Goal: Register for event/course

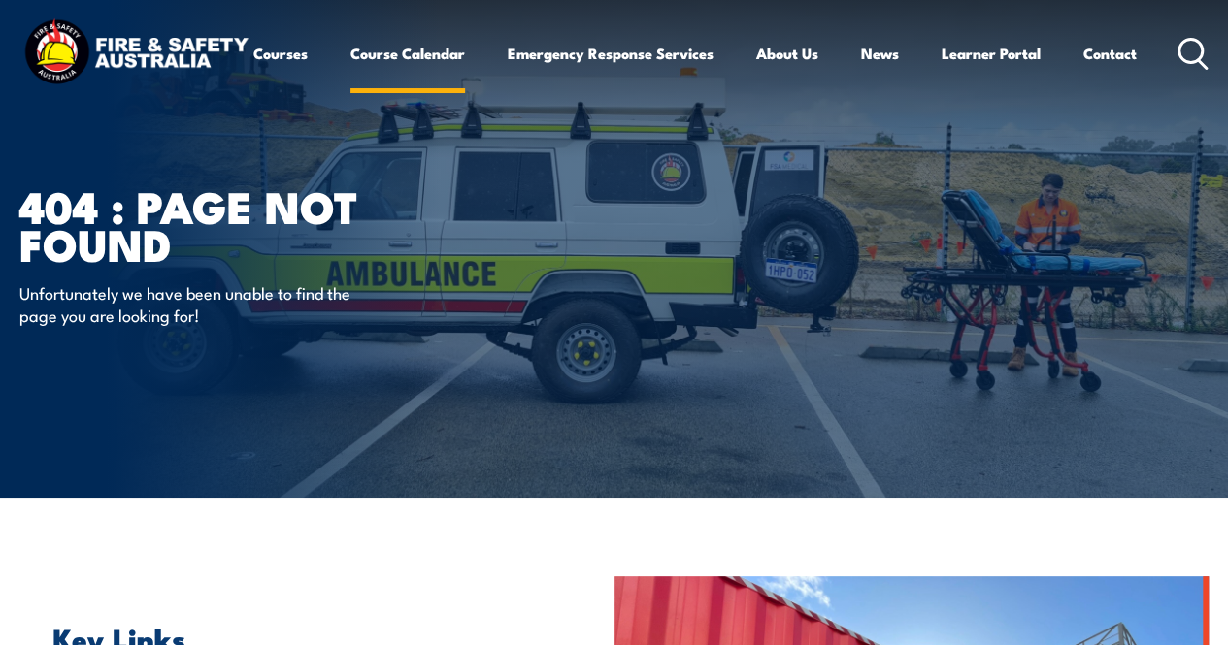
click at [350, 77] on link "Course Calendar" at bounding box center [407, 53] width 115 height 47
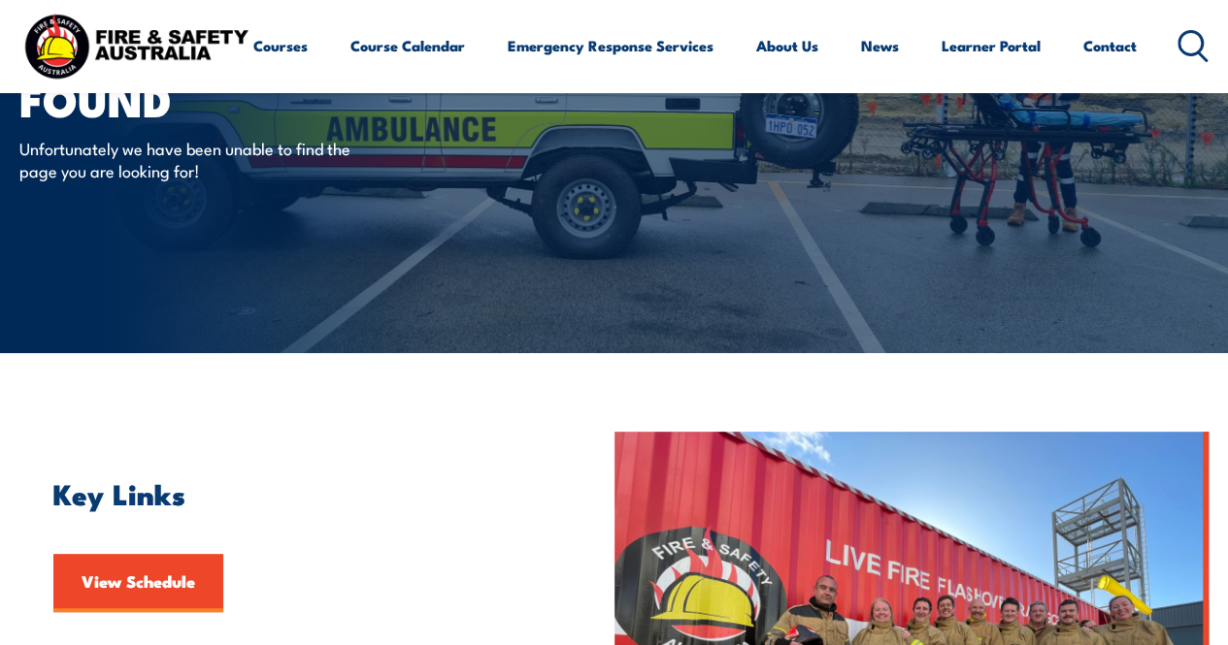
scroll to position [388, 0]
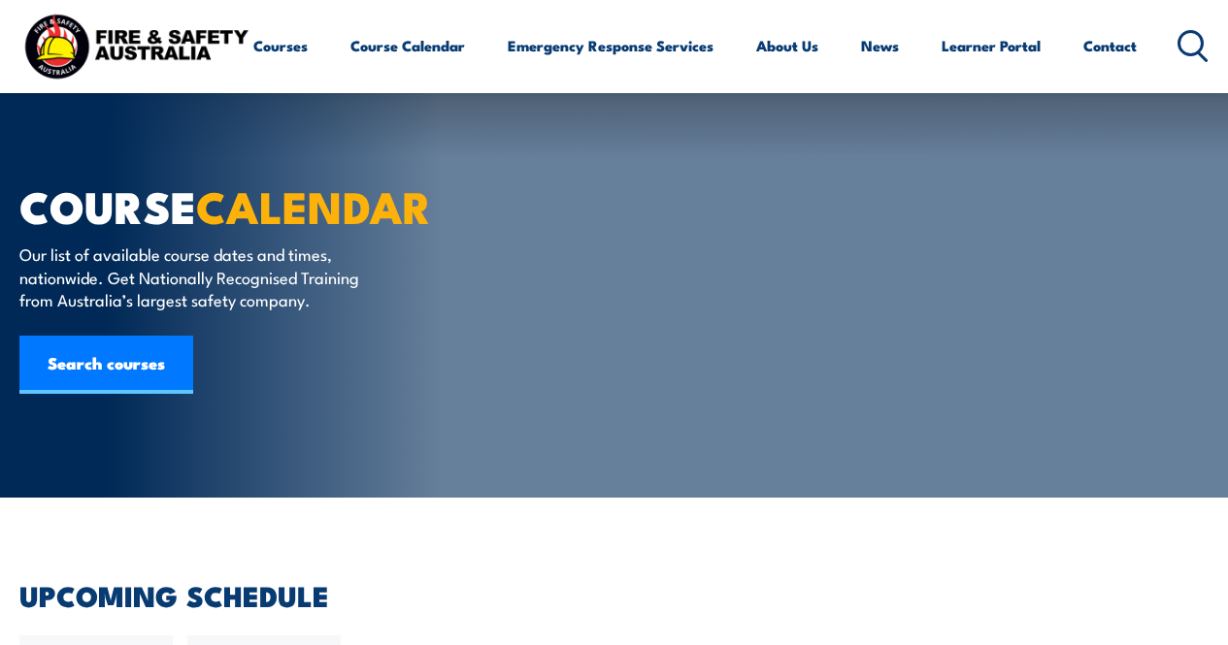
drag, startPoint x: 0, startPoint y: 0, endPoint x: 279, endPoint y: 306, distance: 413.5
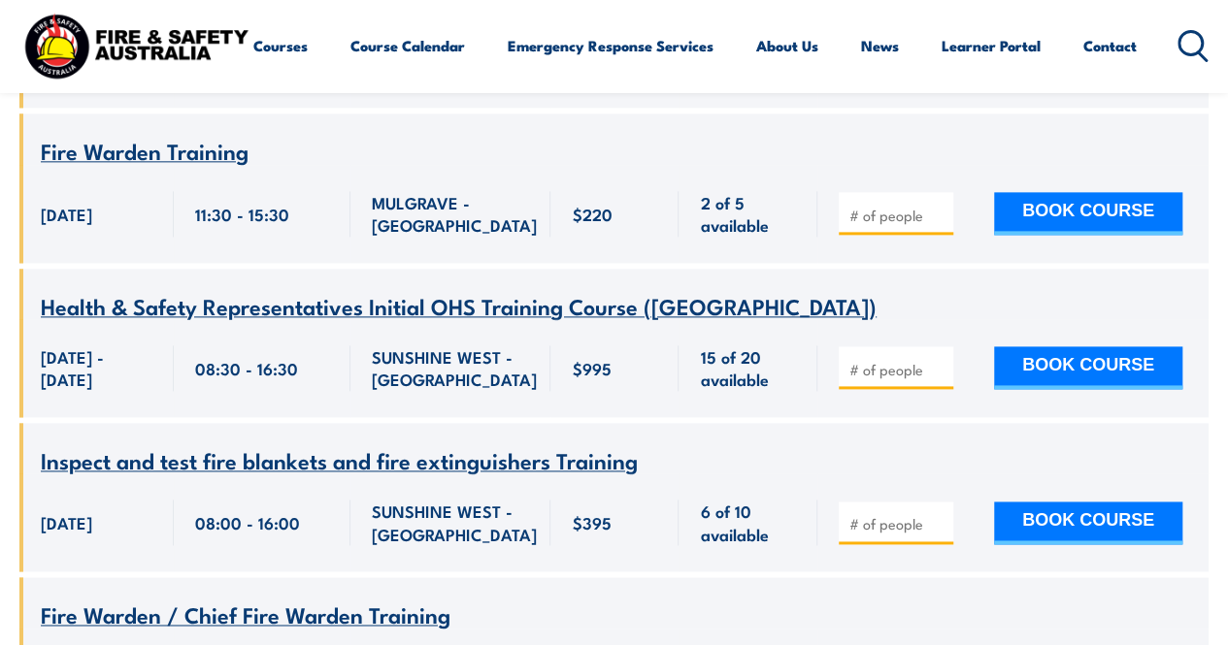
scroll to position [1165, 0]
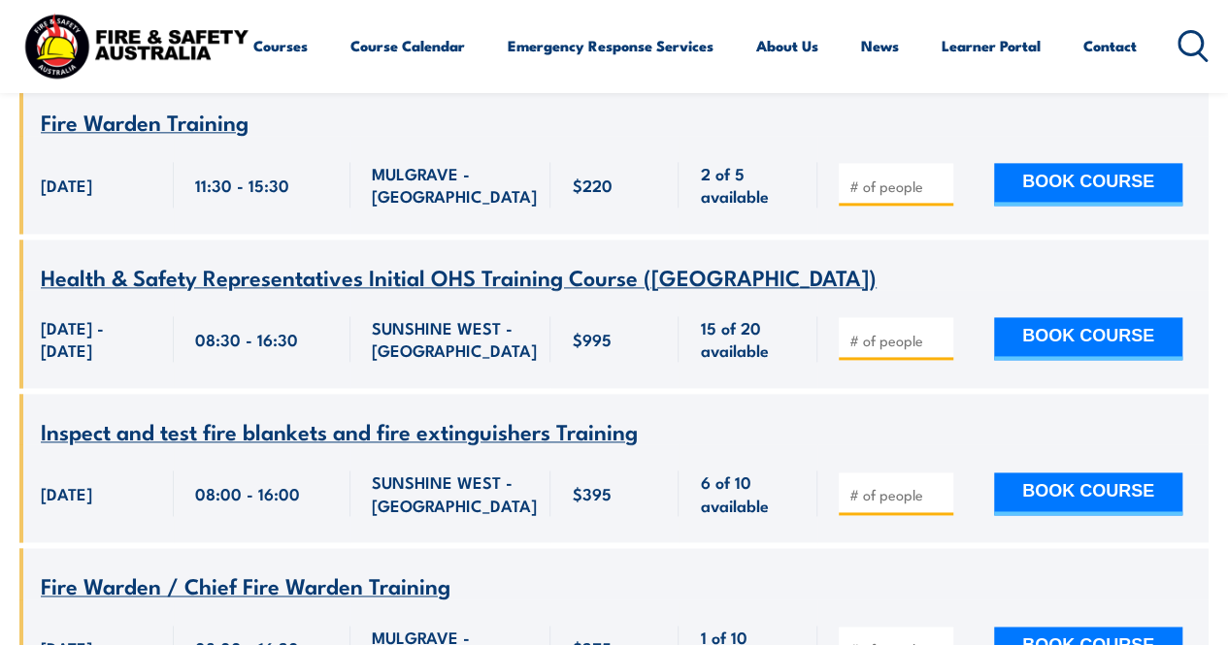
click at [397, 260] on span "Health & Safety Representatives Initial OHS Training Course ([GEOGRAPHIC_DATA])" at bounding box center [459, 276] width 836 height 33
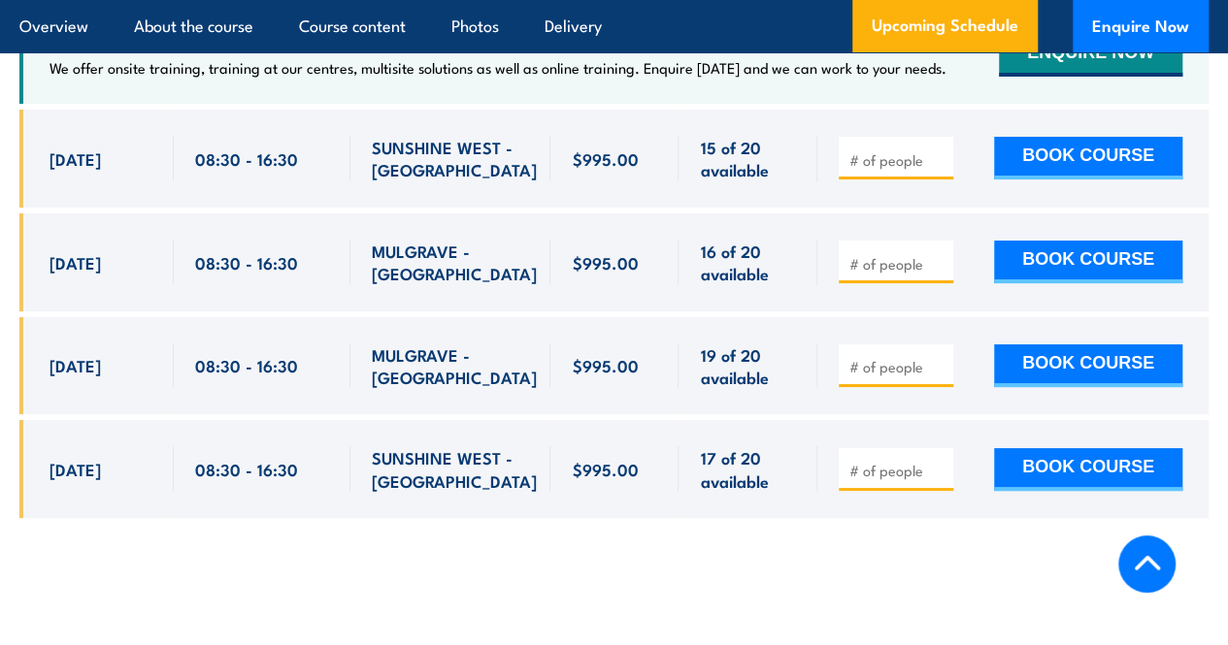
scroll to position [3591, 0]
